Goal: Find specific page/section: Find specific page/section

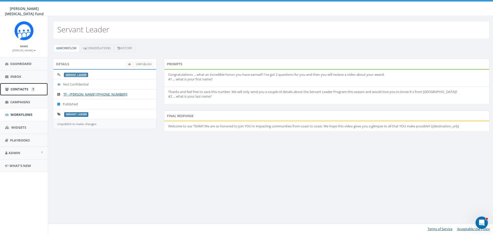
click at [20, 91] on span "Contacts" at bounding box center [20, 89] width 18 height 5
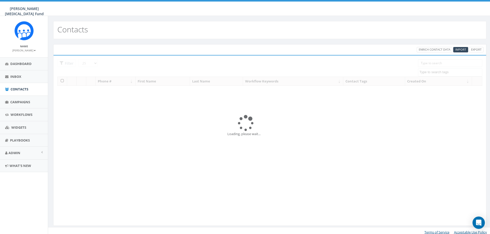
select select
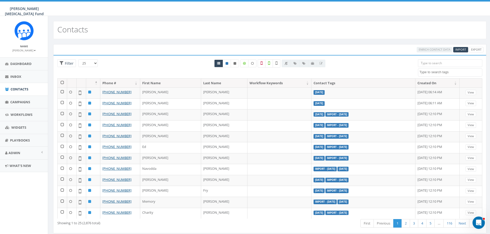
click at [439, 64] on input "search" at bounding box center [450, 63] width 64 height 8
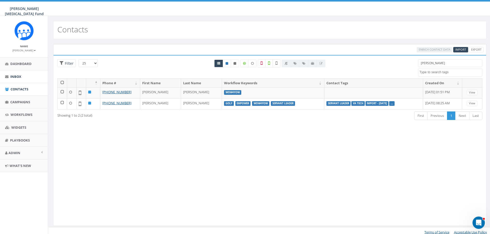
type input "paula"
click at [11, 74] on link "Inbox" at bounding box center [24, 76] width 48 height 13
